Goal: Task Accomplishment & Management: Complete application form

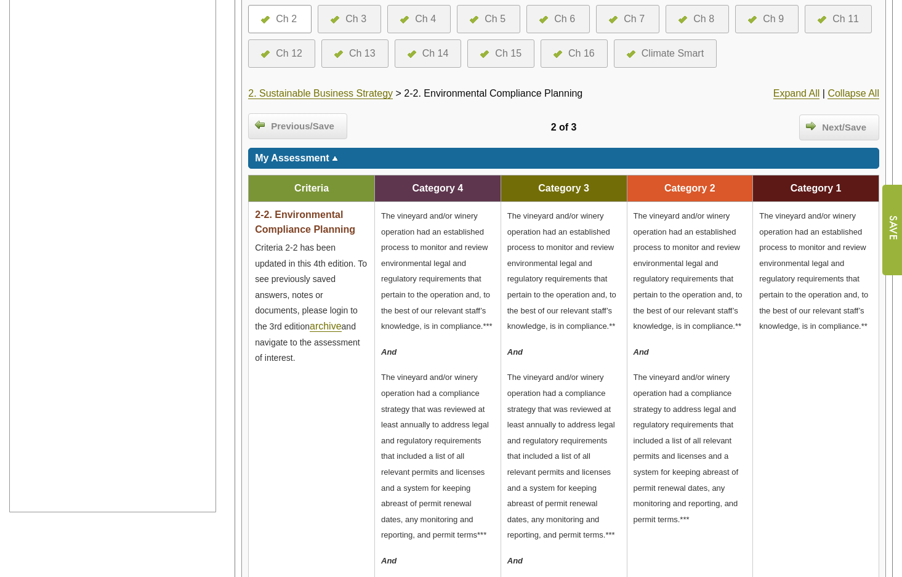
scroll to position [308, 0]
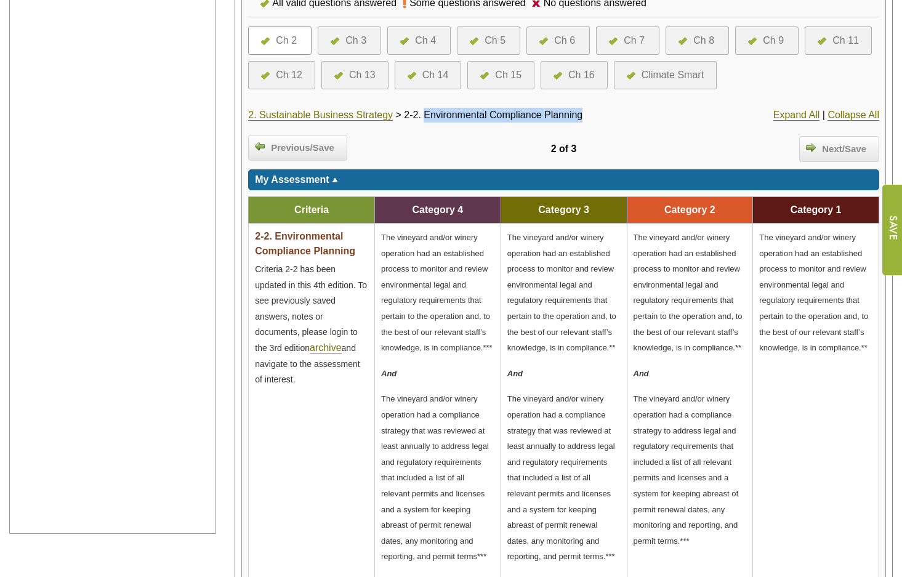
drag, startPoint x: 586, startPoint y: 115, endPoint x: 431, endPoint y: 121, distance: 155.2
click at [431, 121] on div "2. Sustainable Business Strategy > 2-2. Environmental Compliance Planning" at bounding box center [458, 115] width 420 height 15
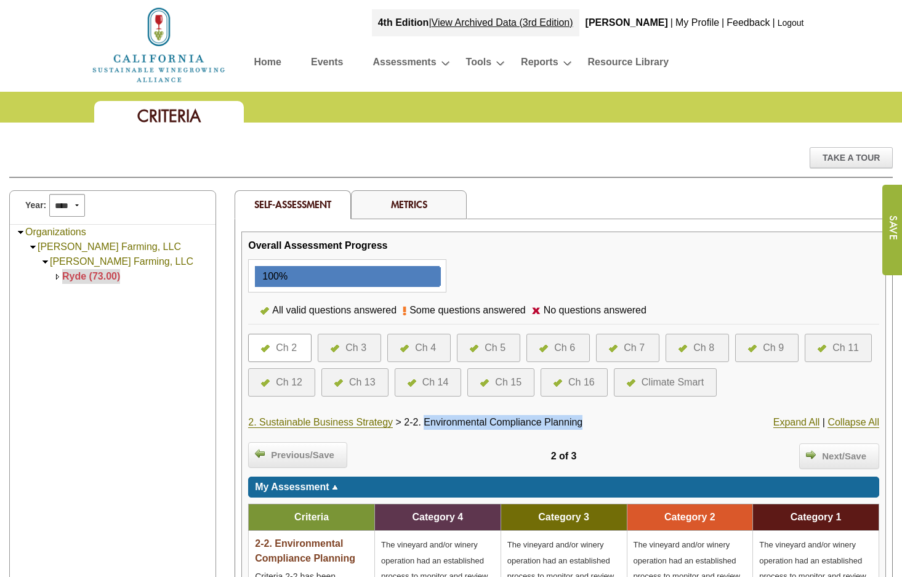
scroll to position [0, 0]
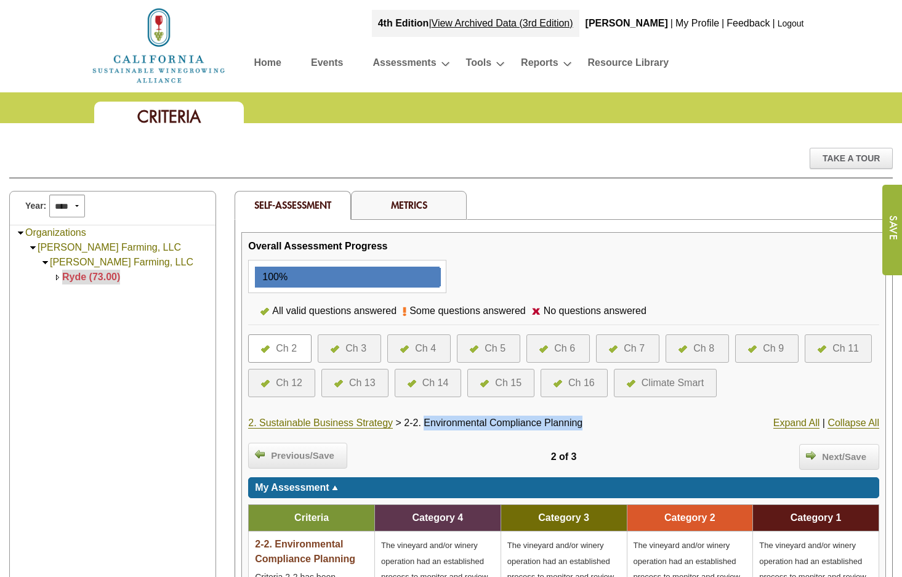
click at [497, 343] on div "Ch 5" at bounding box center [494, 348] width 21 height 15
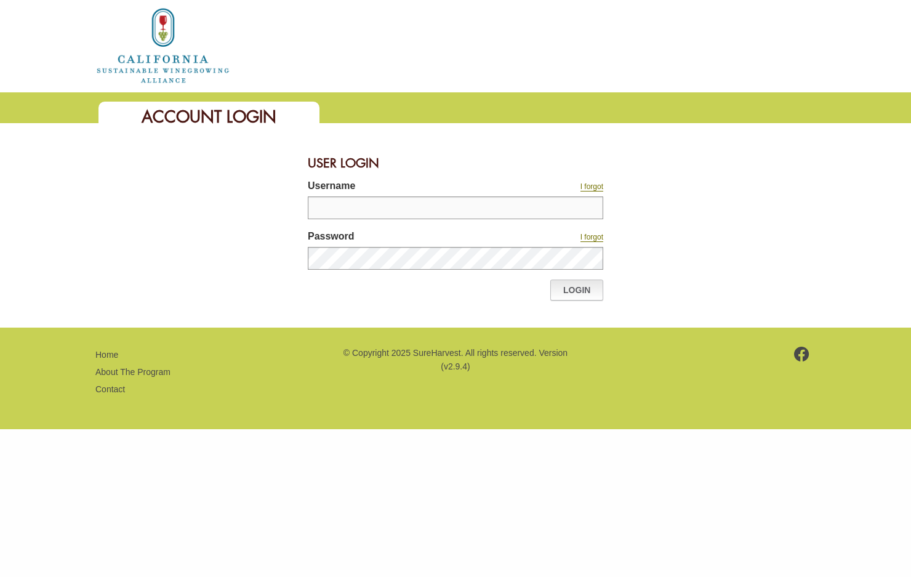
type input "*******"
click at [583, 286] on link "Login" at bounding box center [576, 289] width 53 height 21
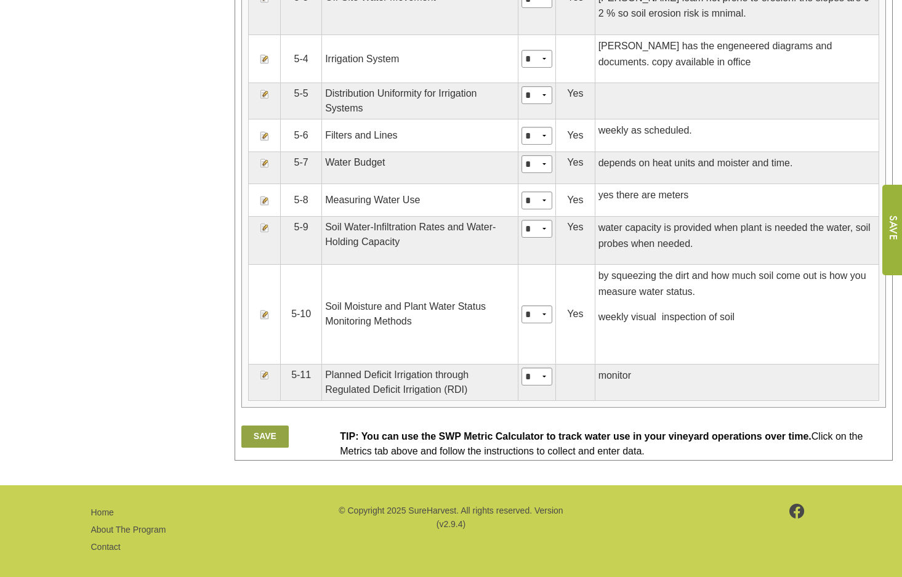
scroll to position [854, 0]
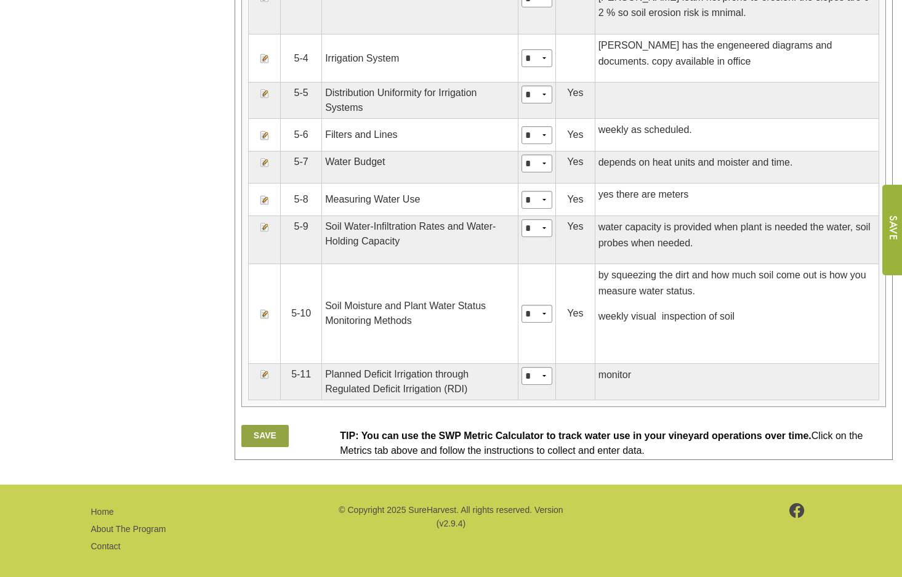
click at [264, 309] on img at bounding box center [265, 314] width 10 height 10
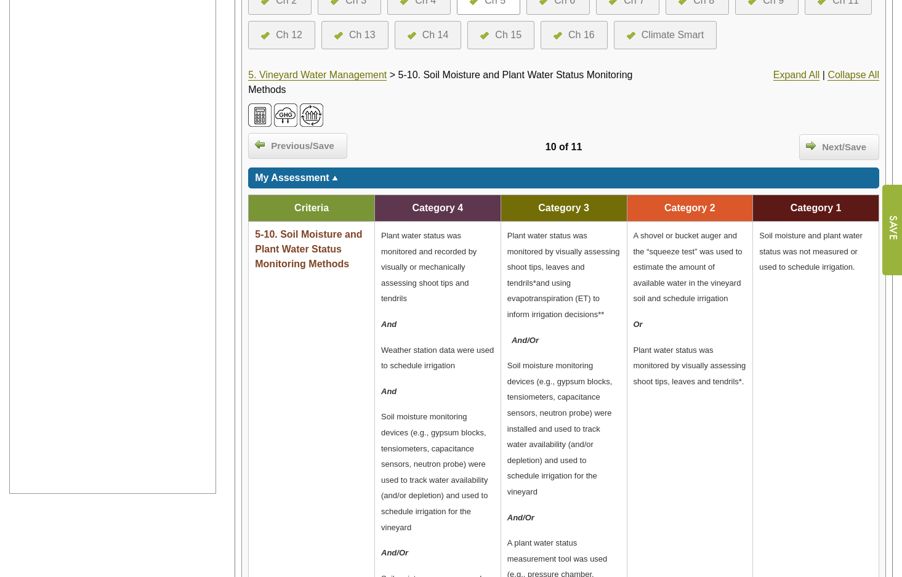
scroll to position [369, 0]
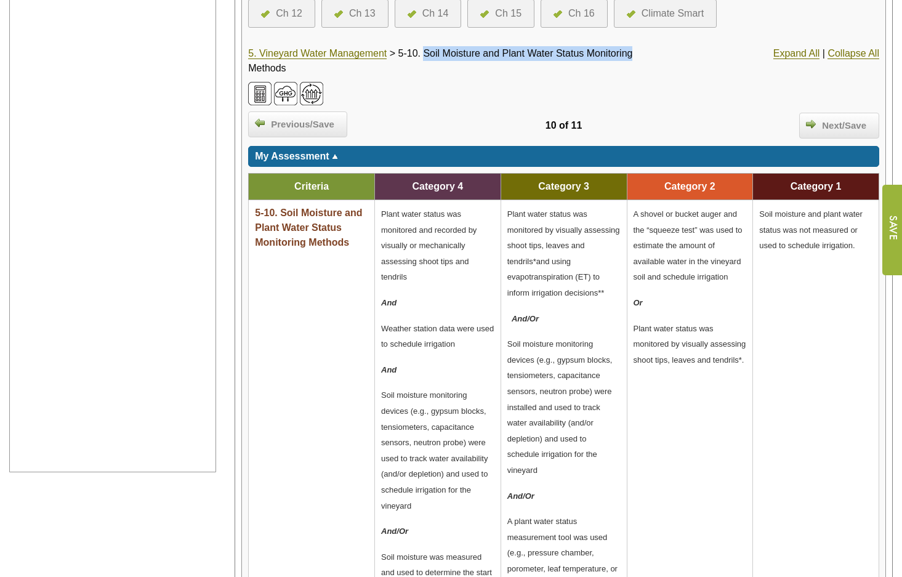
drag, startPoint x: 428, startPoint y: 53, endPoint x: 636, endPoint y: 60, distance: 208.1
click at [636, 60] on div "5. Vineyard Water Management > 5-10. Soil Moisture and Plant Water Status Monit…" at bounding box center [458, 61] width 420 height 30
drag, startPoint x: 636, startPoint y: 60, endPoint x: 525, endPoint y: 54, distance: 111.6
click at [525, 54] on span "5-10. Soil Moisture and Plant Water Status Monitoring Methods" at bounding box center [440, 60] width 384 height 25
drag, startPoint x: 428, startPoint y: 54, endPoint x: 625, endPoint y: 63, distance: 197.1
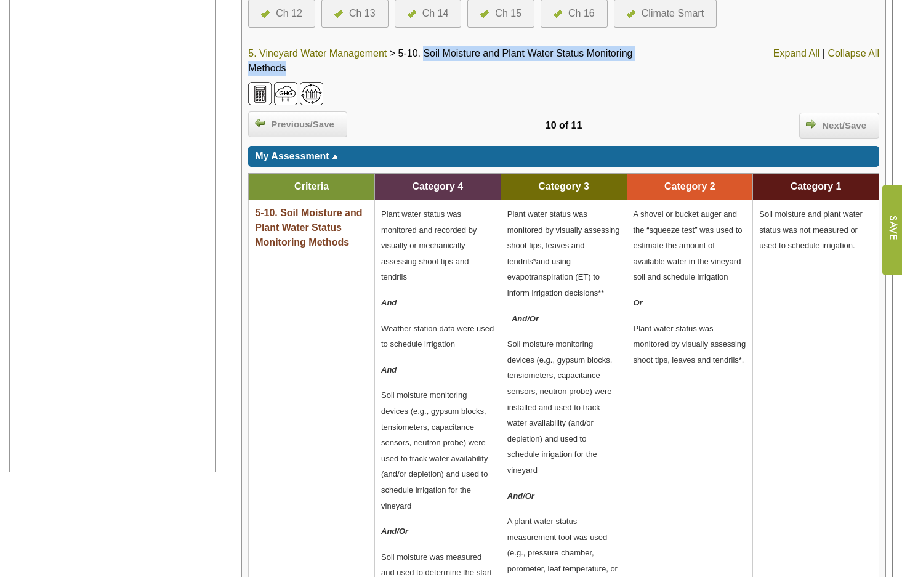
click at [625, 63] on div "5. Vineyard Water Management > 5-10. Soil Moisture and Plant Water Status Monit…" at bounding box center [458, 61] width 420 height 30
drag, startPoint x: 625, startPoint y: 63, endPoint x: 619, endPoint y: 47, distance: 17.1
copy span "Soil Moisture and Plant Water Status Monitoring Methods"
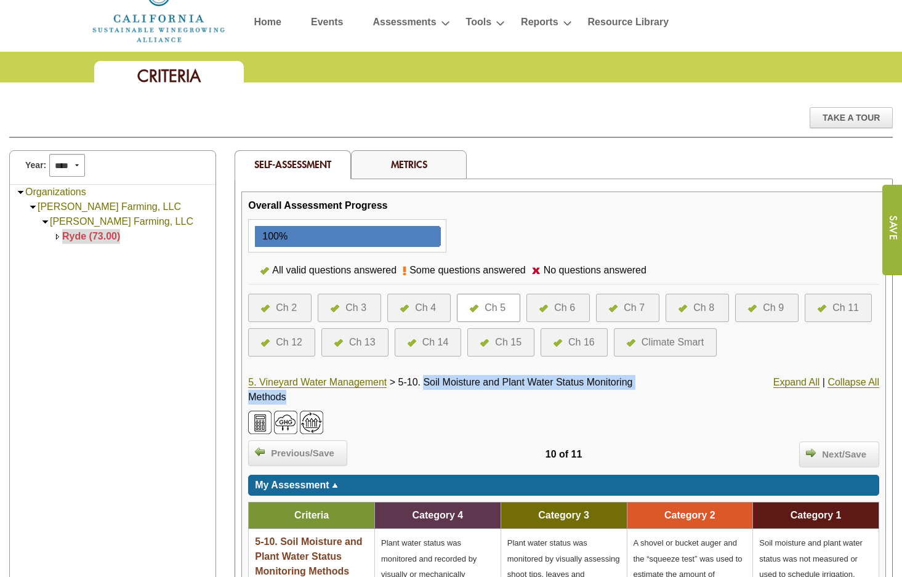
scroll to position [62, 0]
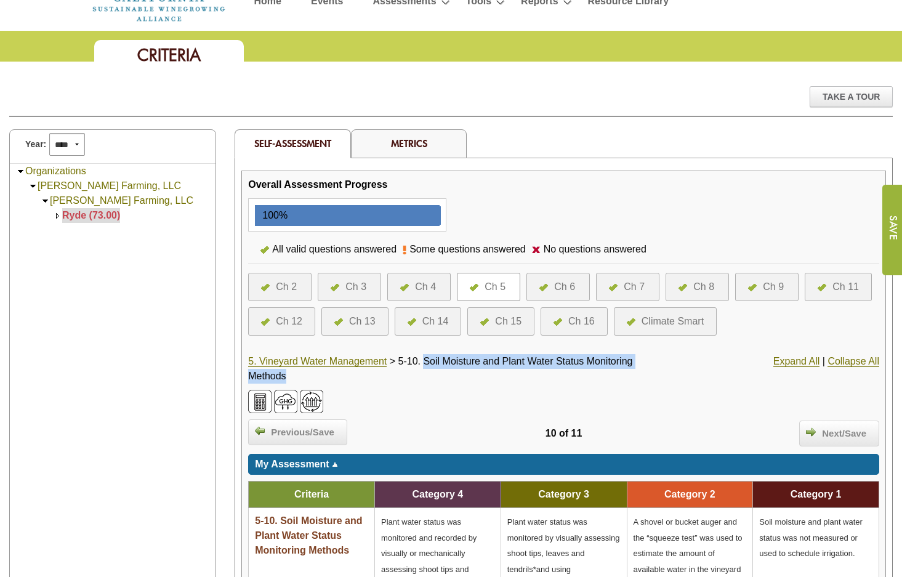
click at [543, 286] on img at bounding box center [543, 287] width 9 height 7
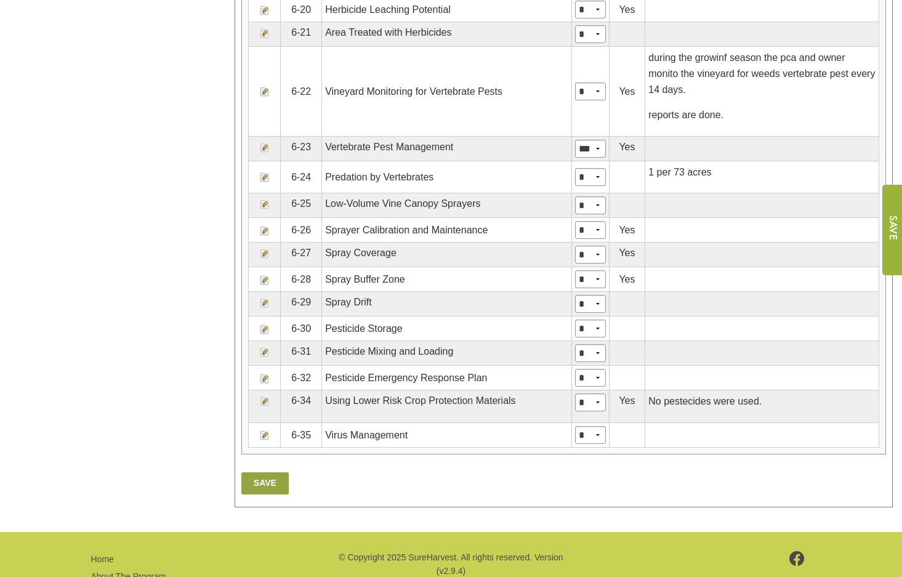
scroll to position [1354, 0]
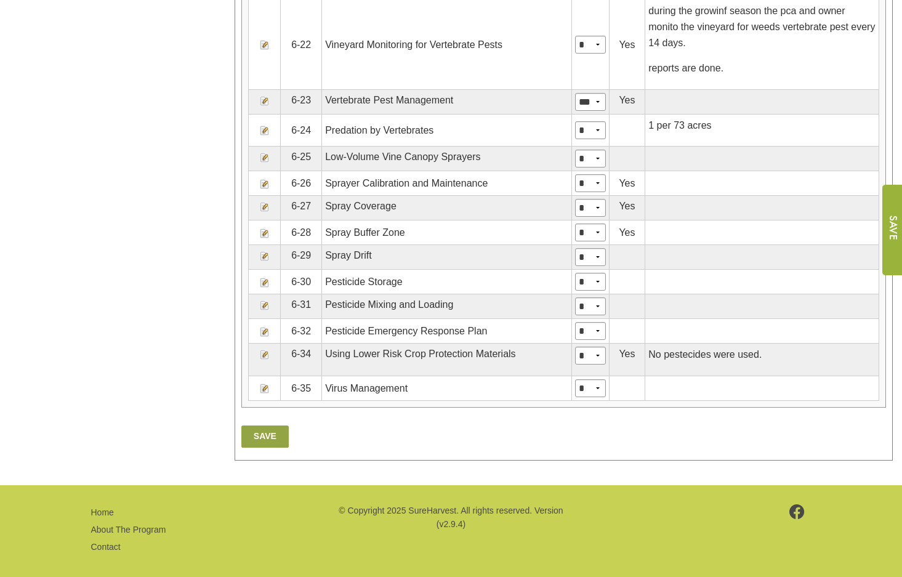
click at [266, 359] on img at bounding box center [265, 355] width 10 height 10
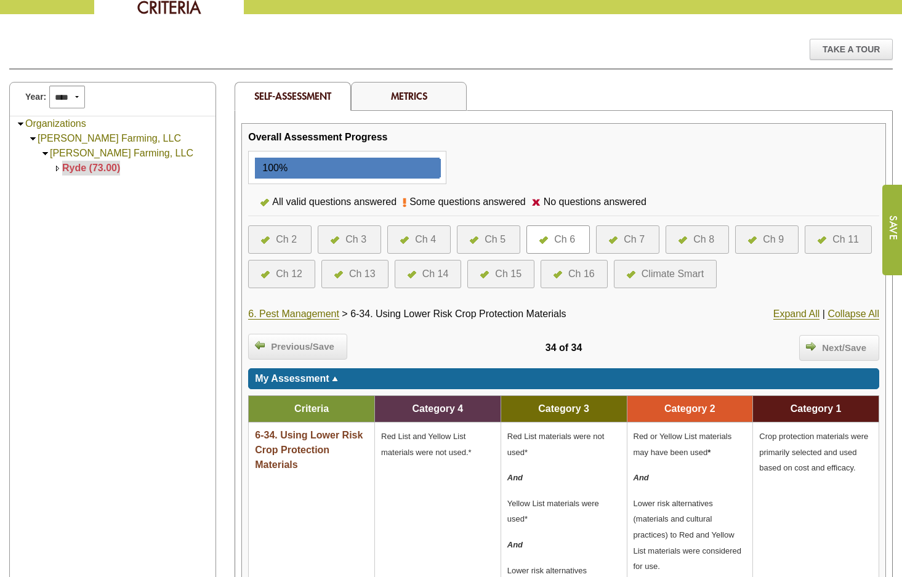
scroll to position [123, 0]
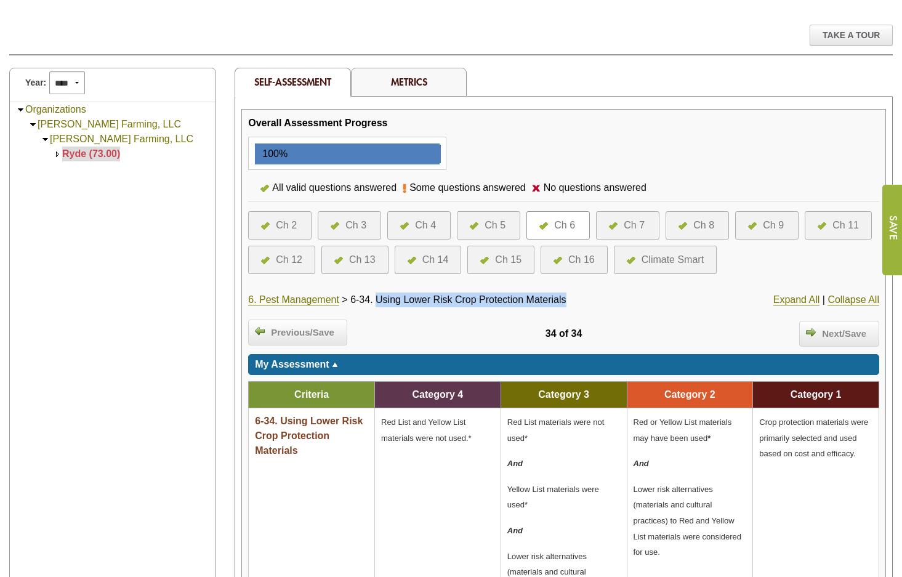
drag, startPoint x: 383, startPoint y: 298, endPoint x: 571, endPoint y: 303, distance: 188.4
click at [566, 303] on span "6-34. Using Lower Risk Crop Protection Materials" at bounding box center [457, 299] width 215 height 10
drag, startPoint x: 571, startPoint y: 303, endPoint x: 561, endPoint y: 301, distance: 10.6
copy span "Using Lower Risk Crop Protection Materials"
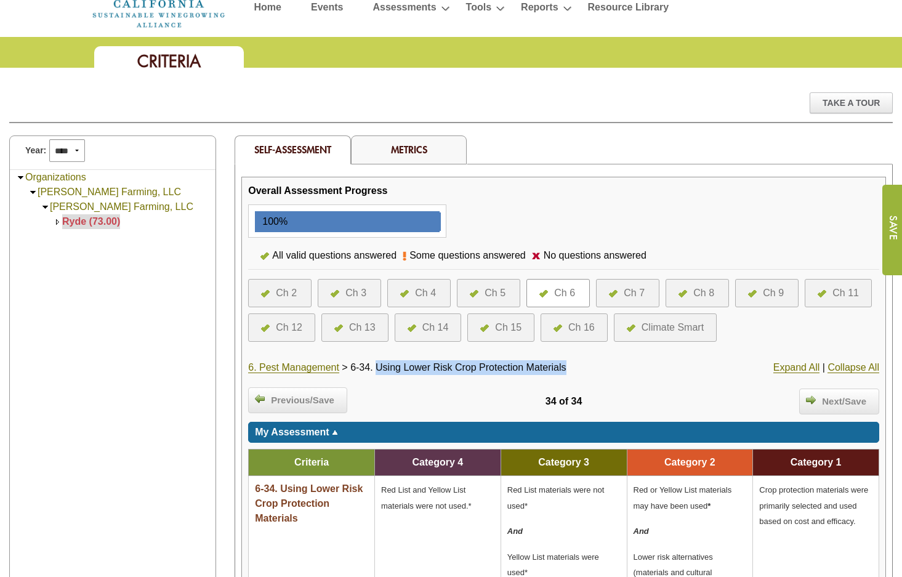
scroll to position [0, 0]
